Goal: Transaction & Acquisition: Purchase product/service

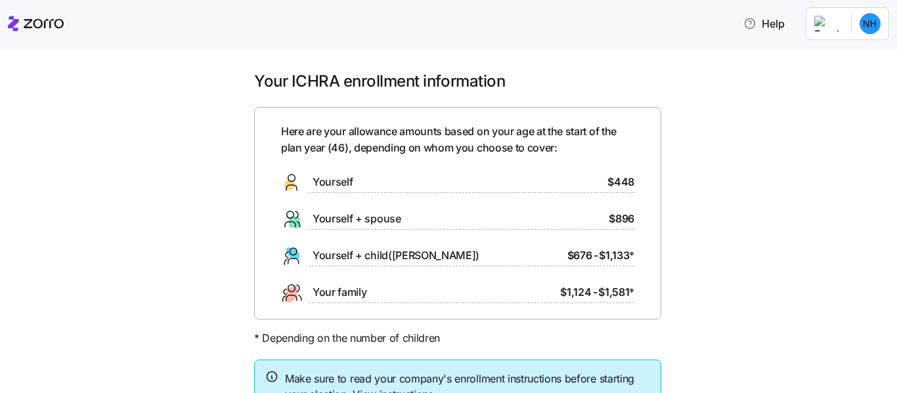
scroll to position [106, 0]
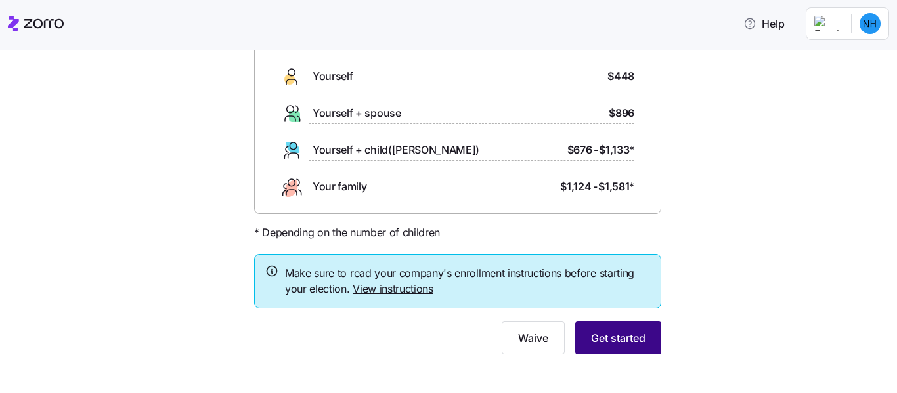
click at [631, 338] on span "Get started" at bounding box center [618, 338] width 54 height 16
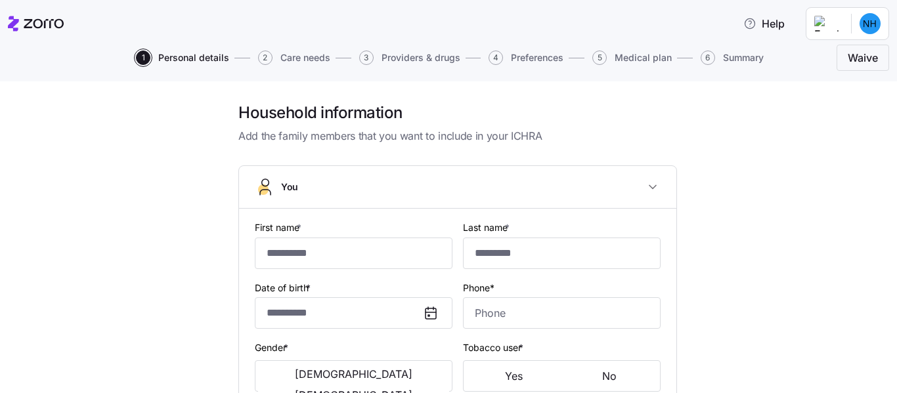
type input "*******"
type input "**********"
type input "[EMAIL_ADDRESS][DOMAIN_NAME]"
type input "**********"
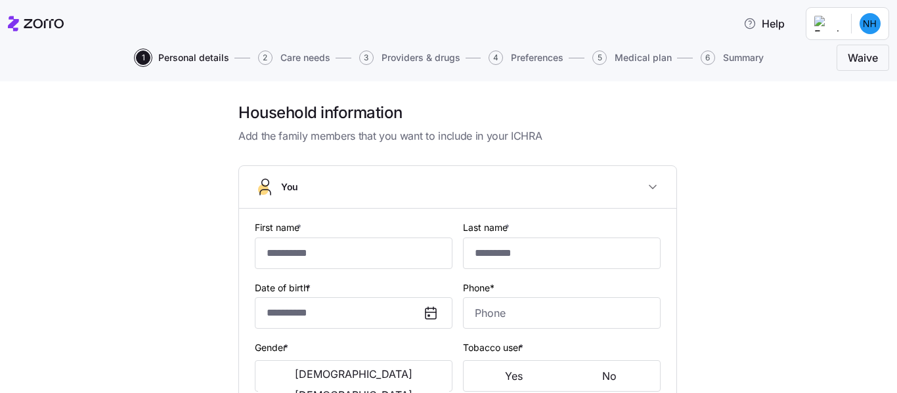
checkbox input "true"
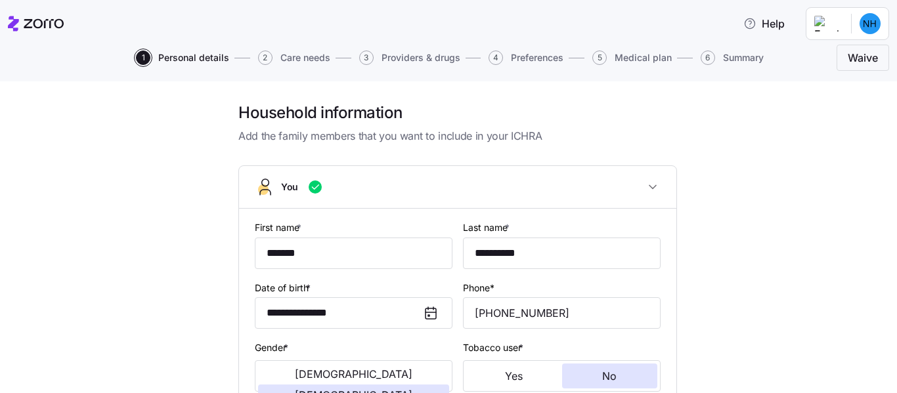
type input "**********"
type input "[PHONE_NUMBER]"
type input "[DEMOGRAPHIC_DATA] citizen"
type input "Single"
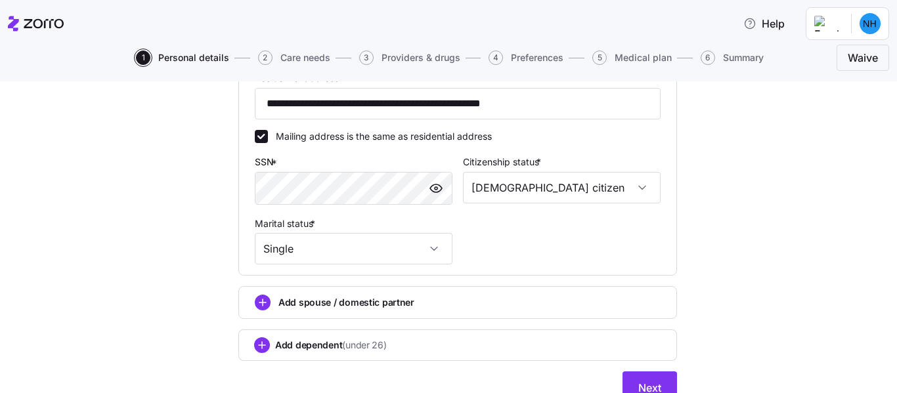
scroll to position [514, 0]
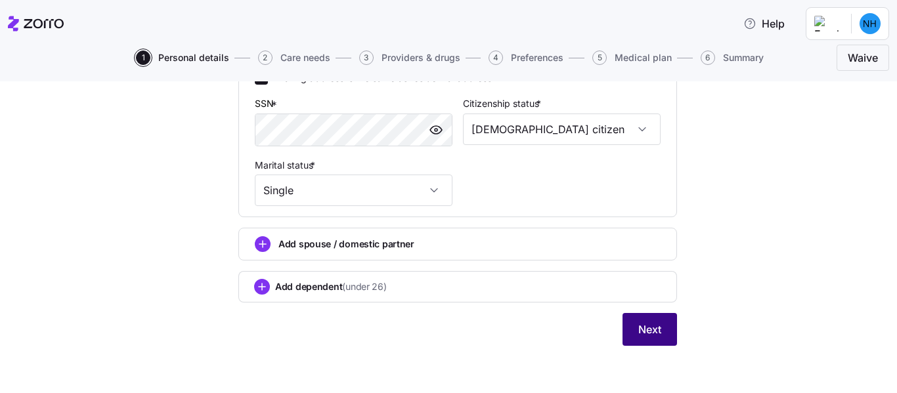
click at [656, 335] on span "Next" at bounding box center [649, 330] width 23 height 16
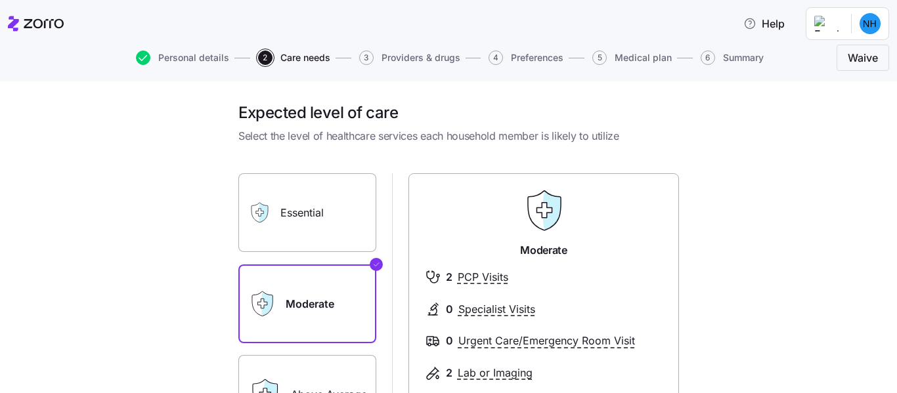
scroll to position [179, 0]
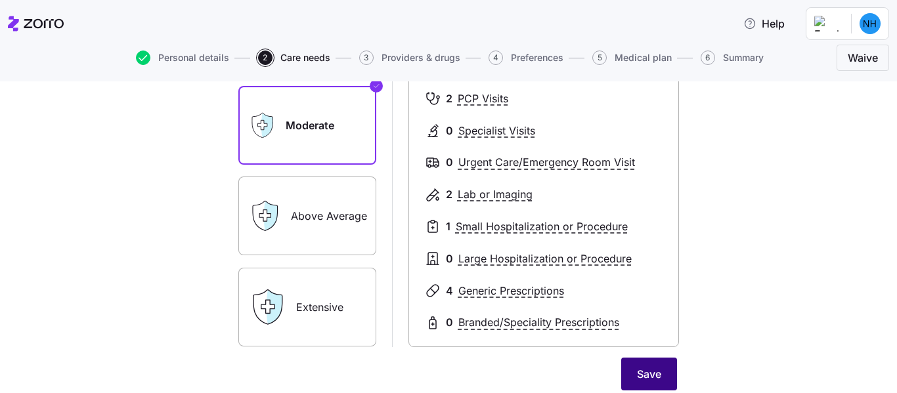
click at [648, 375] on span "Save" at bounding box center [649, 374] width 24 height 16
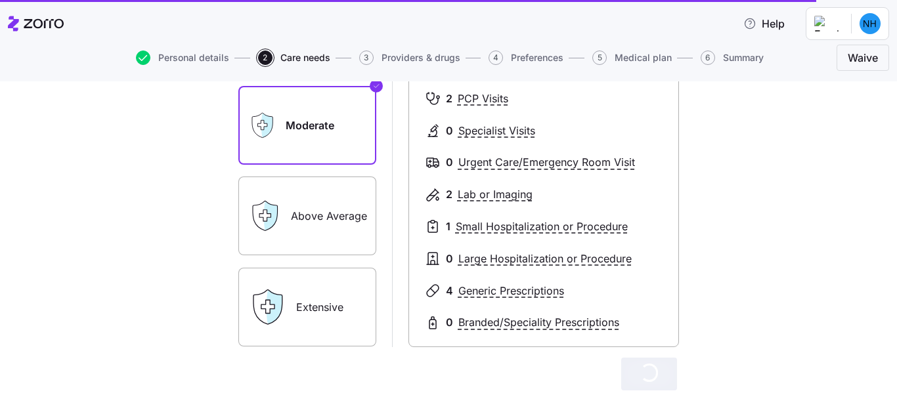
scroll to position [295, 0]
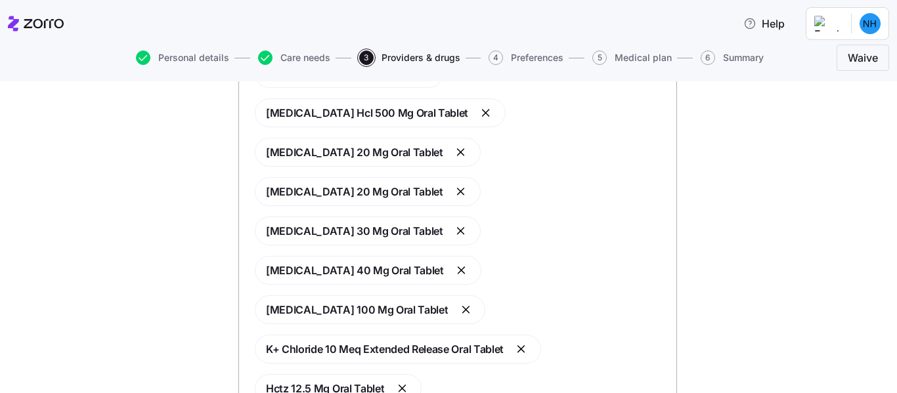
scroll to position [387, 0]
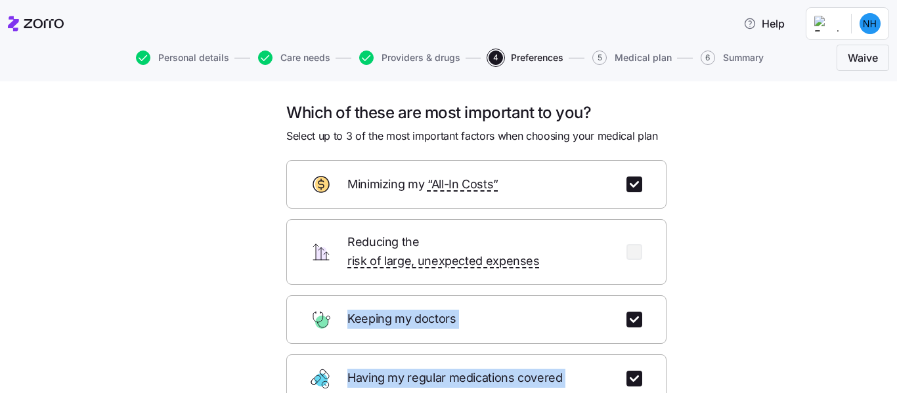
drag, startPoint x: 885, startPoint y: 246, endPoint x: 896, endPoint y: 357, distance: 111.4
click at [896, 357] on div "Which of these are most important to you? Select up to 3 of the most important …" at bounding box center [448, 237] width 897 height 312
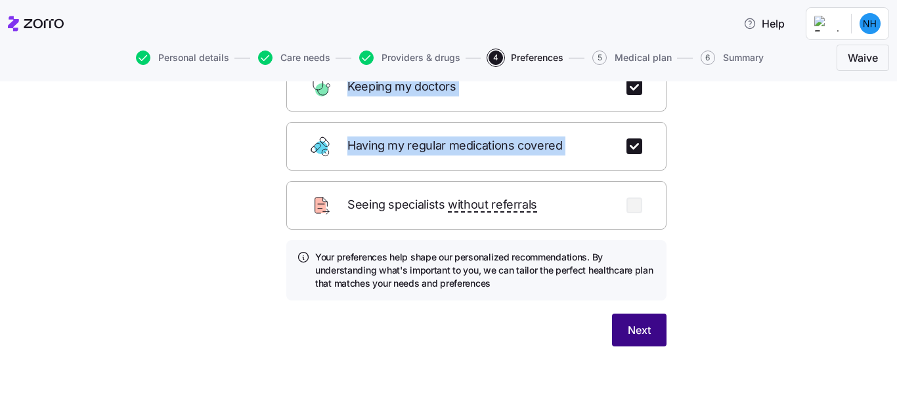
click at [621, 324] on button "Next" at bounding box center [639, 330] width 54 height 33
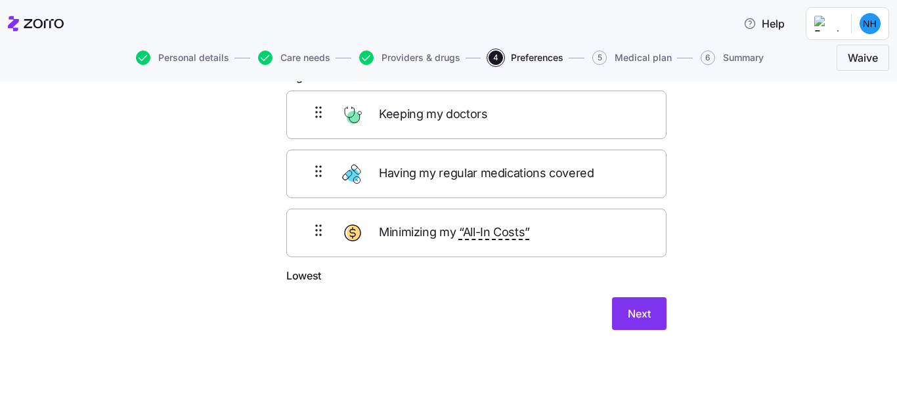
scroll to position [30, 0]
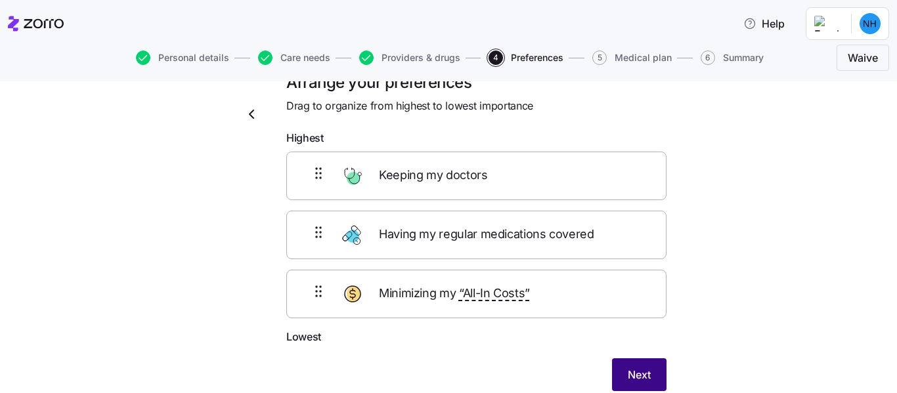
click at [647, 374] on button "Next" at bounding box center [639, 374] width 54 height 33
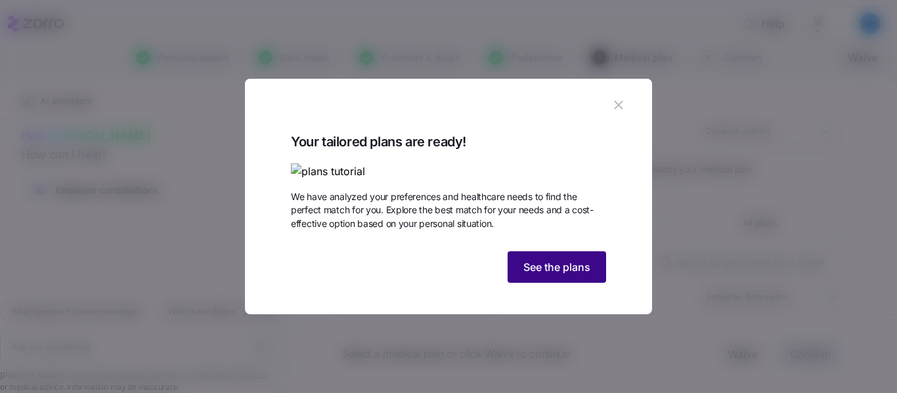
click at [550, 283] on button "See the plans" at bounding box center [556, 267] width 98 height 32
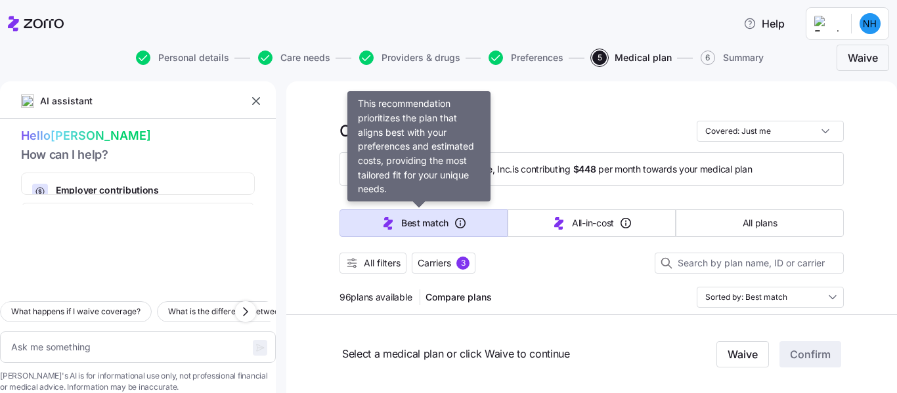
click at [371, 223] on button "Best match" at bounding box center [423, 223] width 168 height 28
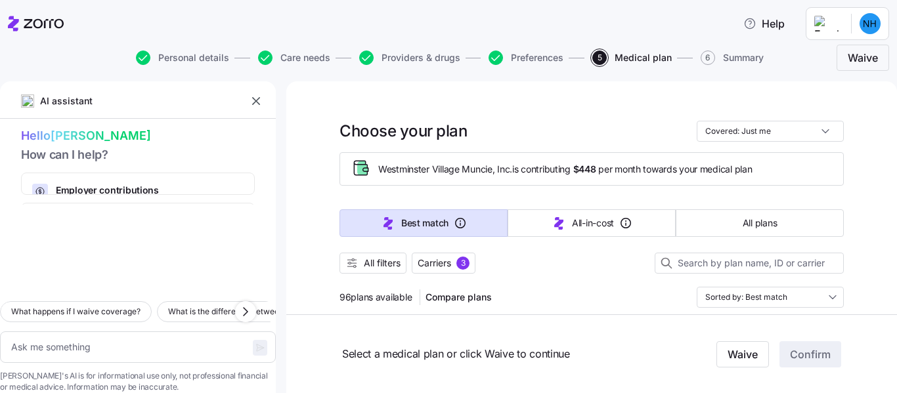
click at [347, 215] on button "Best match" at bounding box center [423, 223] width 168 height 28
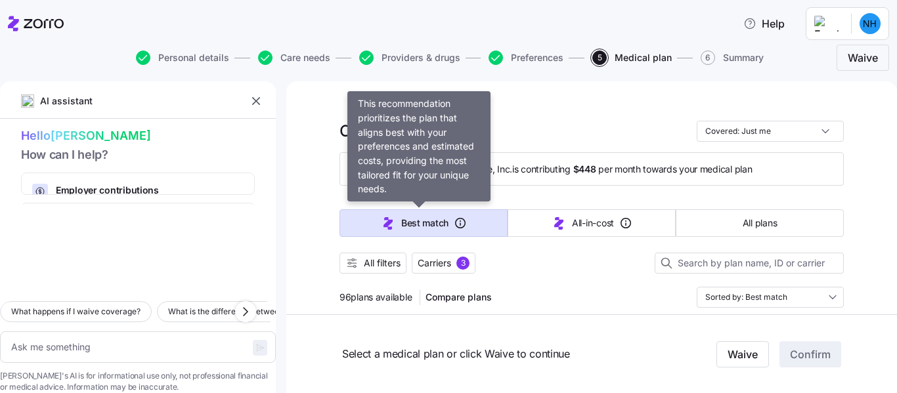
click at [446, 219] on button "Best match" at bounding box center [423, 223] width 168 height 28
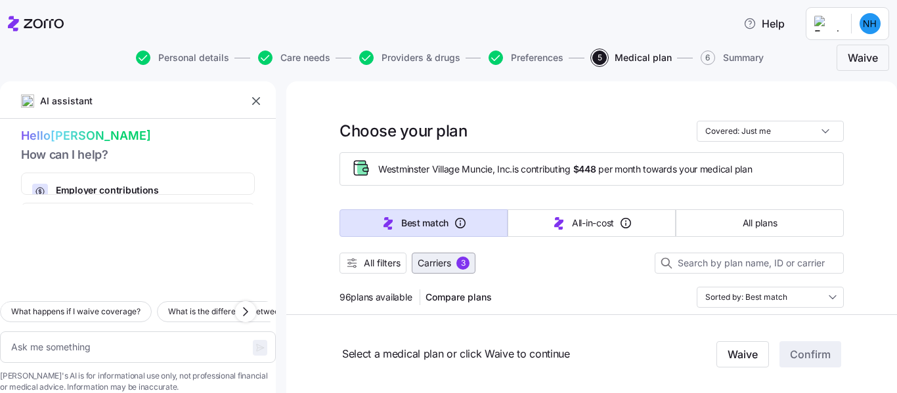
click at [422, 257] on span "Carriers" at bounding box center [433, 263] width 33 height 13
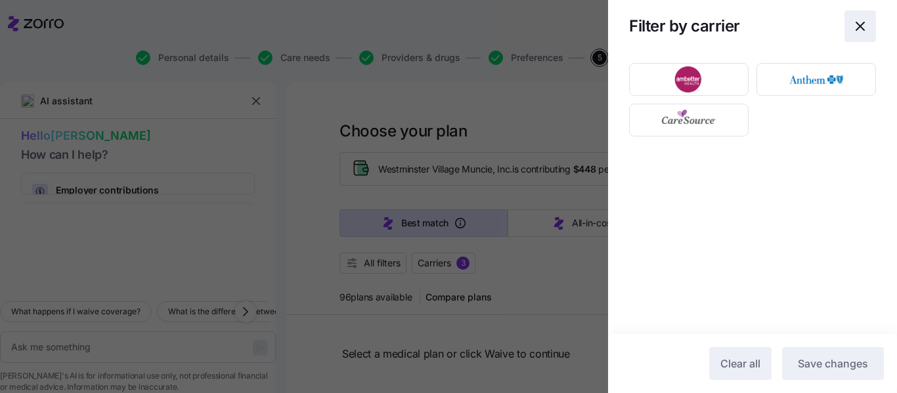
click at [851, 17] on span "button" at bounding box center [860, 26] width 30 height 30
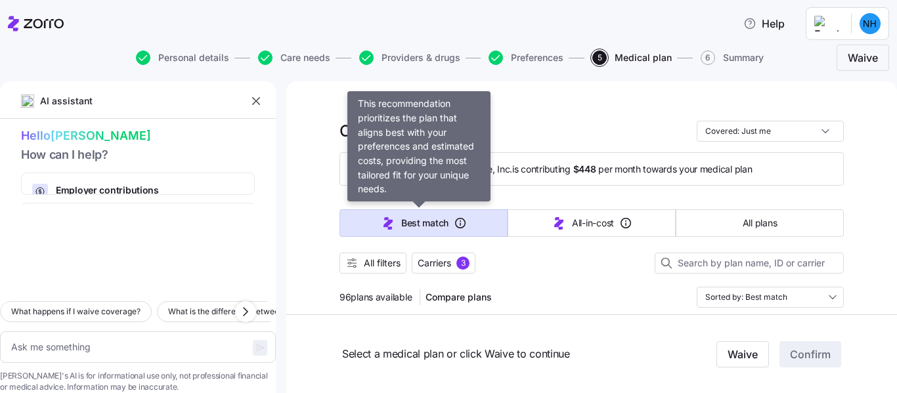
click at [467, 222] on button "Best match" at bounding box center [423, 223] width 168 height 28
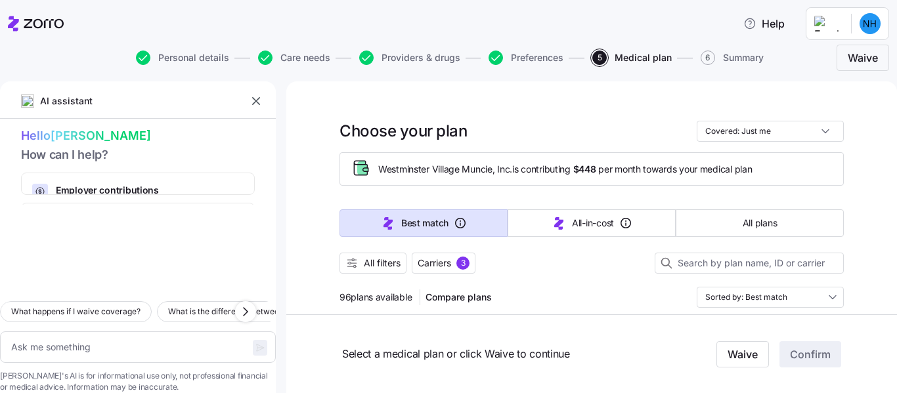
click at [459, 216] on button "Best match" at bounding box center [423, 223] width 168 height 28
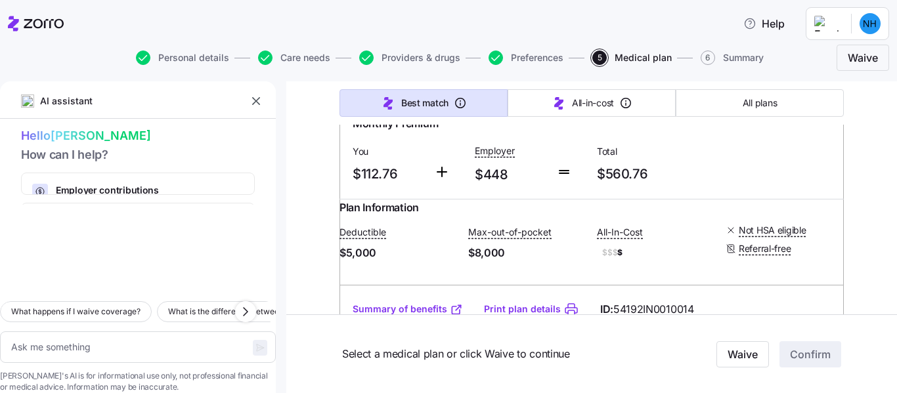
scroll to position [5950, 0]
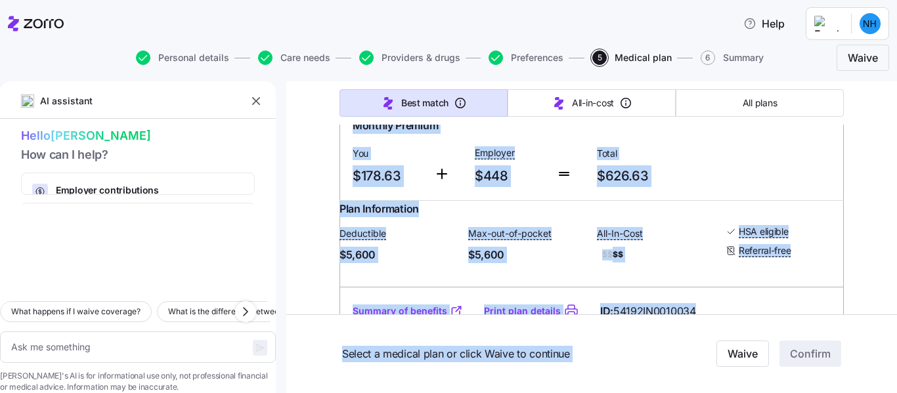
drag, startPoint x: 885, startPoint y: 255, endPoint x: 879, endPoint y: 328, distance: 73.7
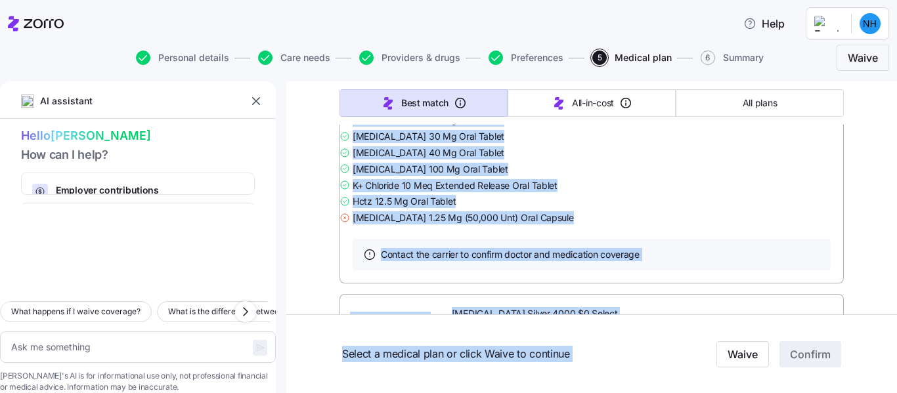
scroll to position [7106, 0]
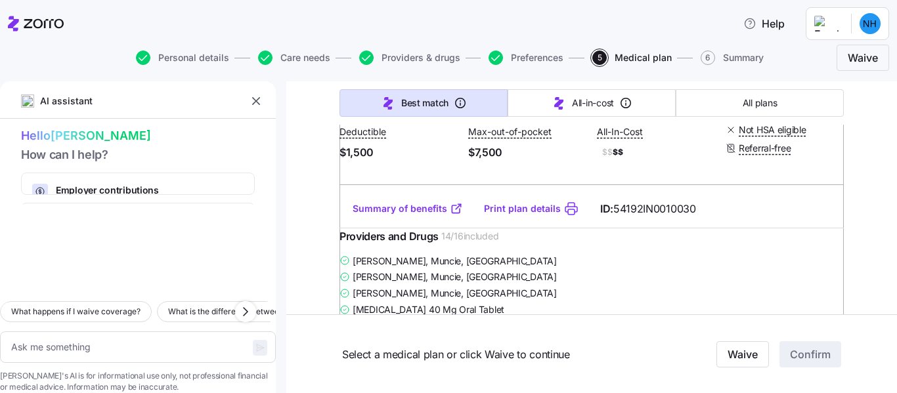
scroll to position [13539, 0]
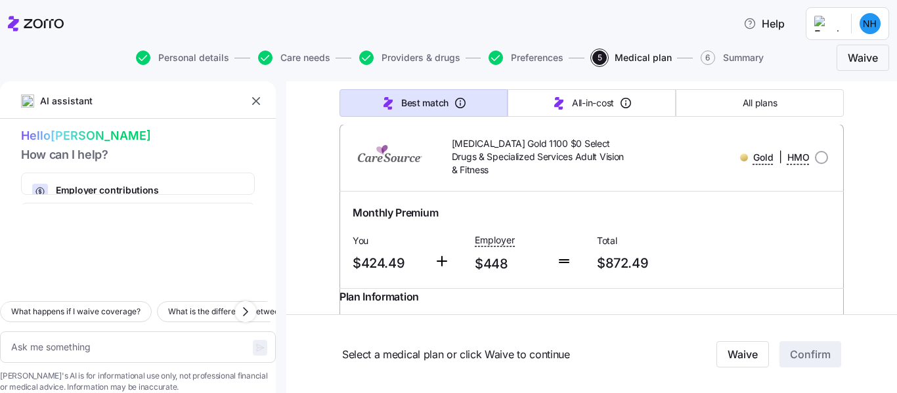
scroll to position [13486, 0]
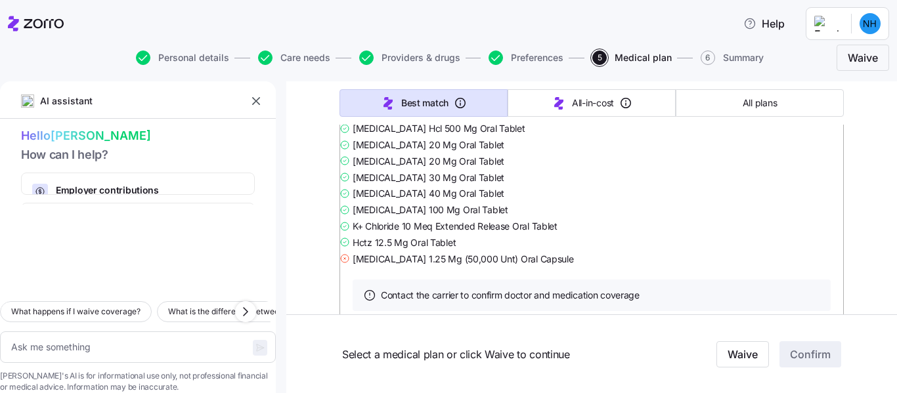
scroll to position [16429, 0]
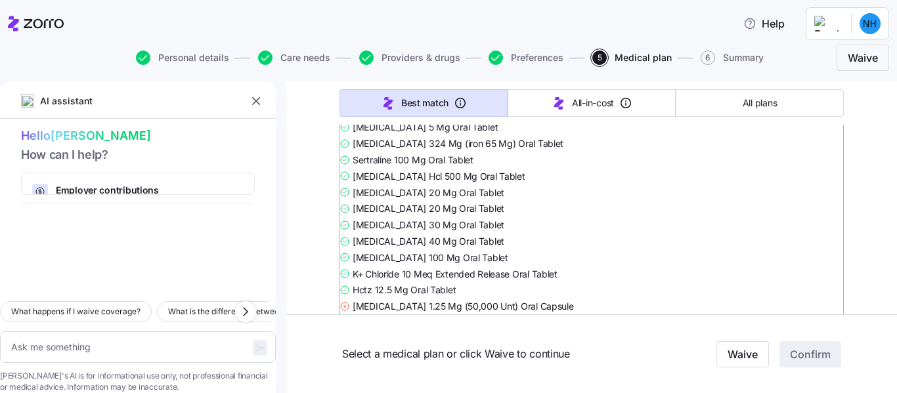
click at [887, 78] on main "AI assistant Hello Natalie How can I help? Employer contributions How your comp…" at bounding box center [448, 192] width 897 height 385
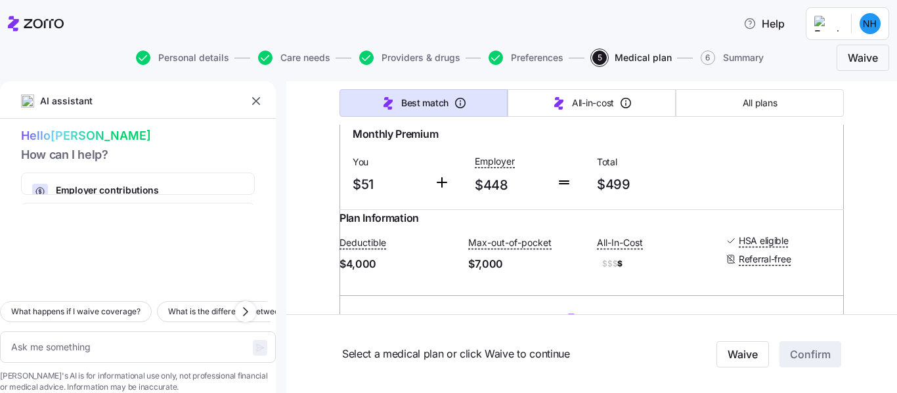
scroll to position [30249, 0]
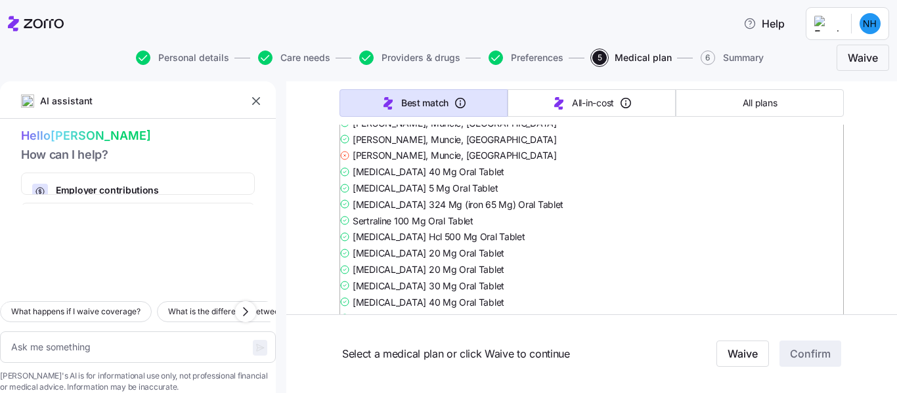
type textarea "x"
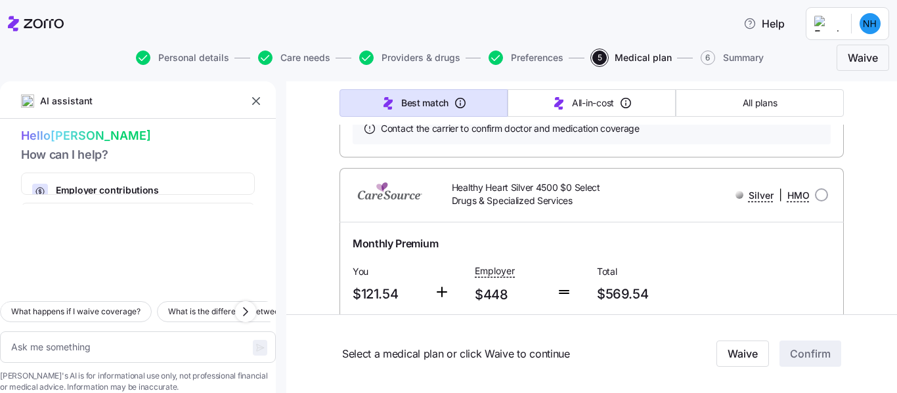
scroll to position [0, 0]
